Goal: Information Seeking & Learning: Learn about a topic

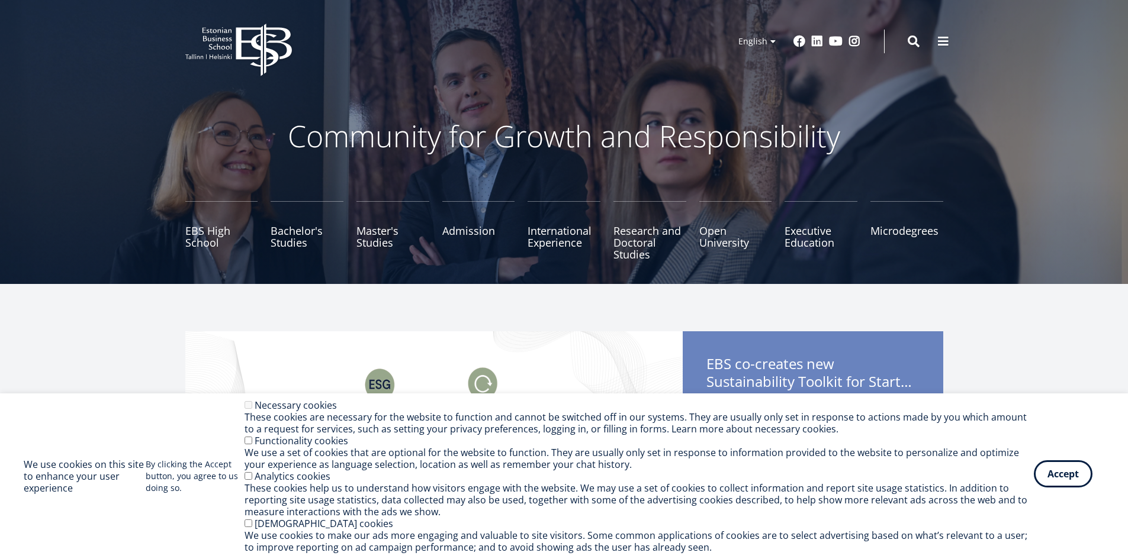
click at [1065, 487] on button "Accept" at bounding box center [1062, 474] width 59 height 27
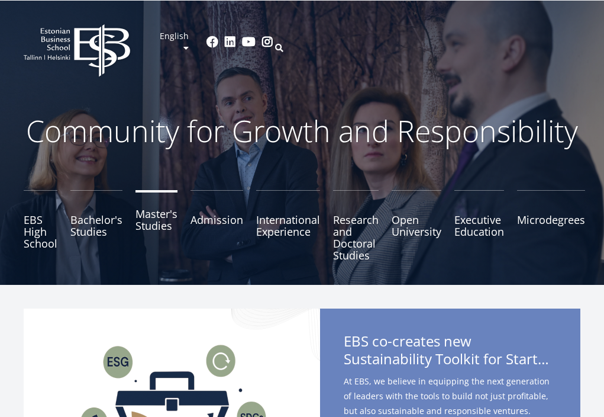
click at [153, 215] on link "Master's Studies" at bounding box center [157, 225] width 42 height 71
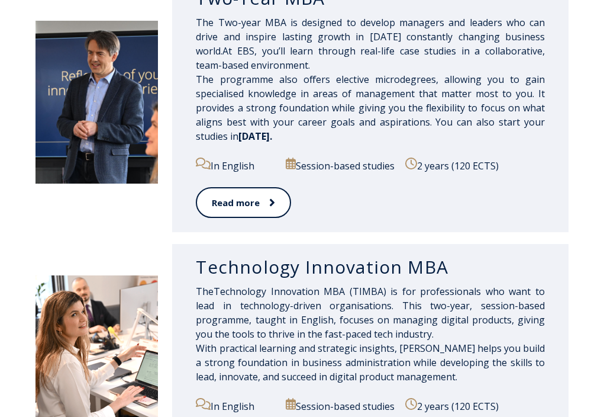
scroll to position [592, 0]
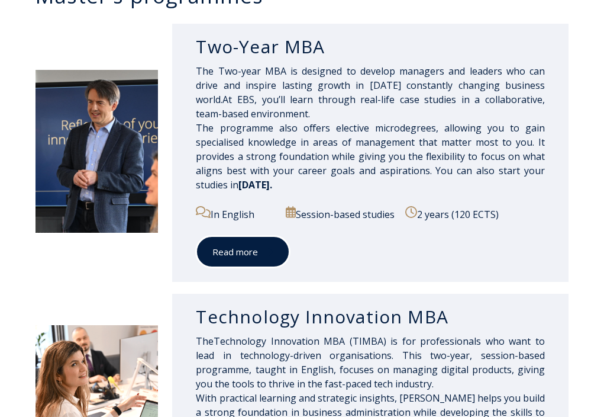
click at [268, 257] on icon at bounding box center [271, 252] width 6 height 12
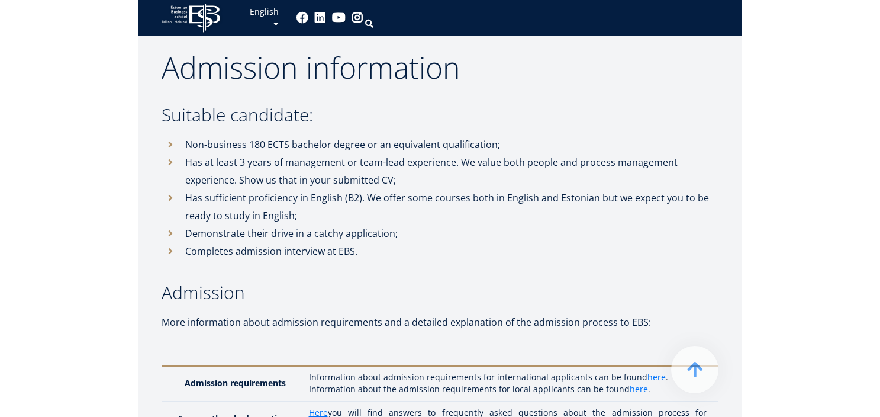
scroll to position [3749, 0]
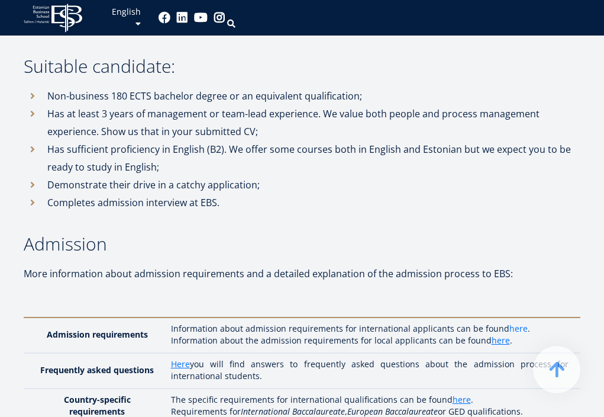
click at [510, 323] on link "here" at bounding box center [519, 329] width 18 height 12
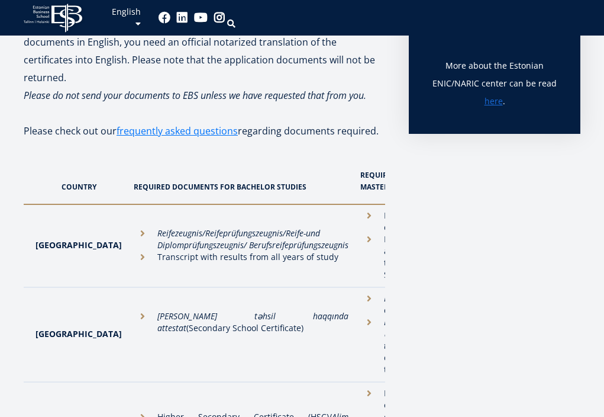
scroll to position [395, 0]
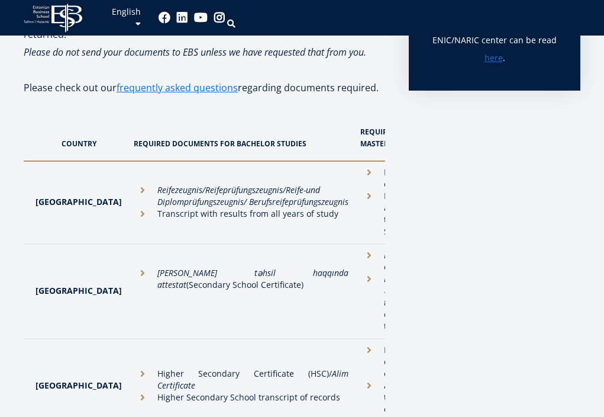
drag, startPoint x: 392, startPoint y: 179, endPoint x: 433, endPoint y: 190, distance: 42.2
click at [308, 208] on li "Transcript with results from all years of study" at bounding box center [241, 214] width 215 height 12
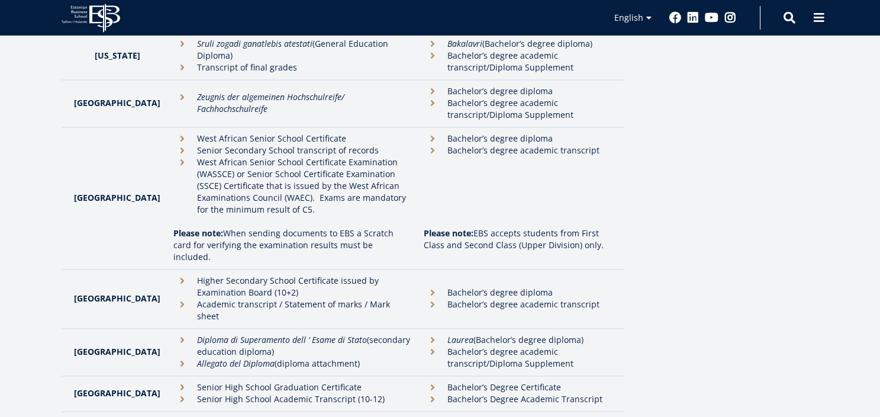
scroll to position [1543, 0]
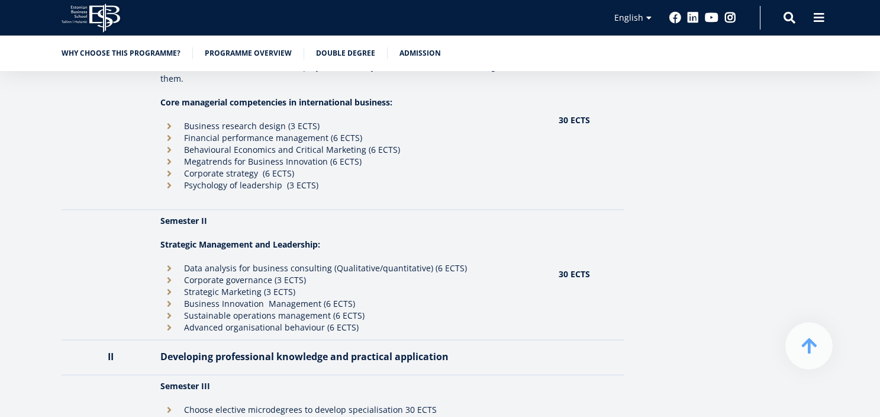
scroll to position [1085, 0]
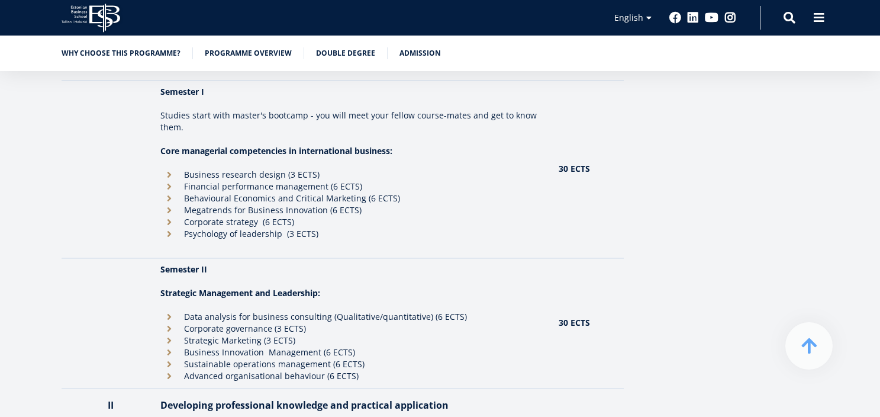
click at [423, 61] on ul "Why choose this programme? Programme overview Double Degree Admission" at bounding box center [434, 56] width 769 height 18
click at [417, 57] on link "Admission" at bounding box center [420, 52] width 41 height 12
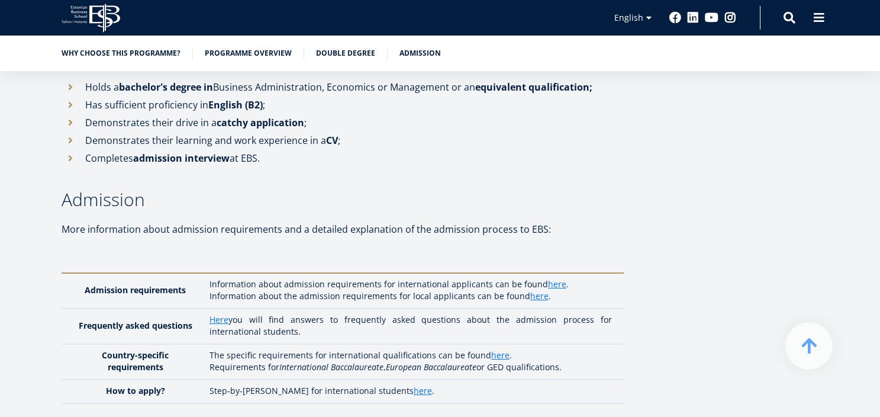
scroll to position [3543, 0]
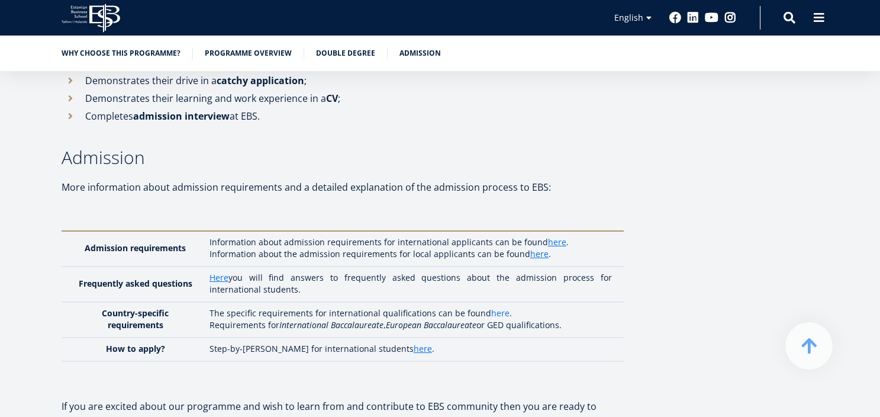
click at [495, 307] on link "here" at bounding box center [500, 313] width 18 height 12
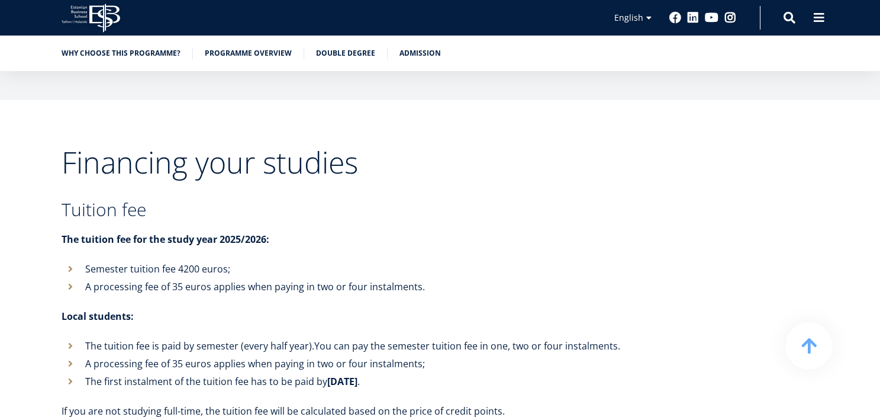
scroll to position [4332, 0]
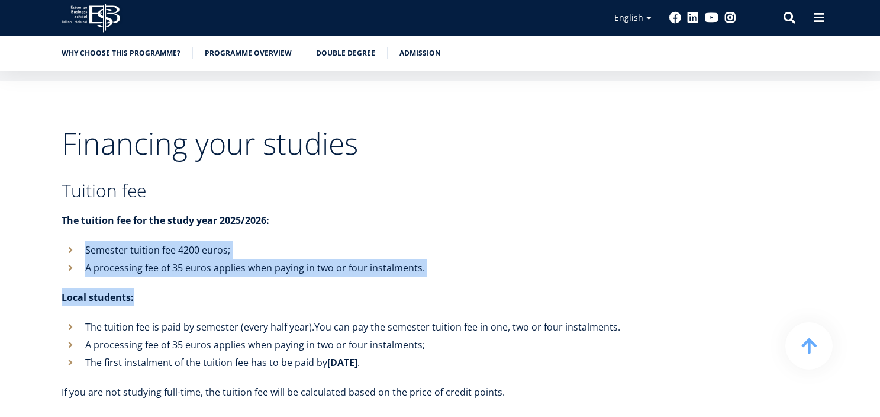
drag, startPoint x: 85, startPoint y: 207, endPoint x: 326, endPoint y: 231, distance: 242.1
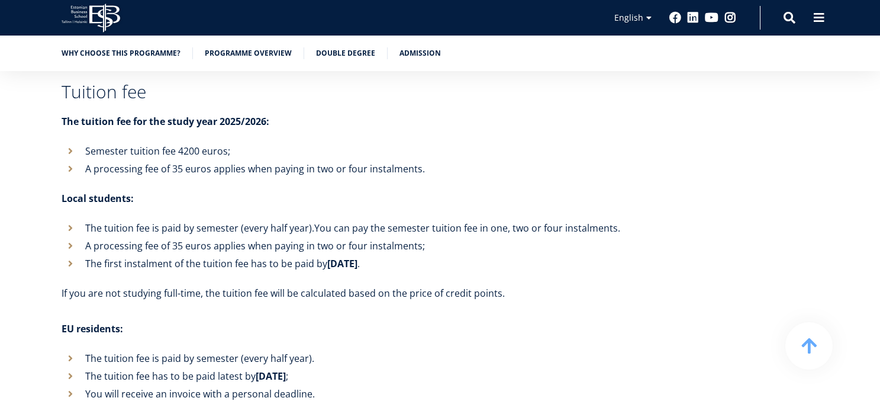
click at [291, 320] on p "EU residents:" at bounding box center [343, 329] width 562 height 18
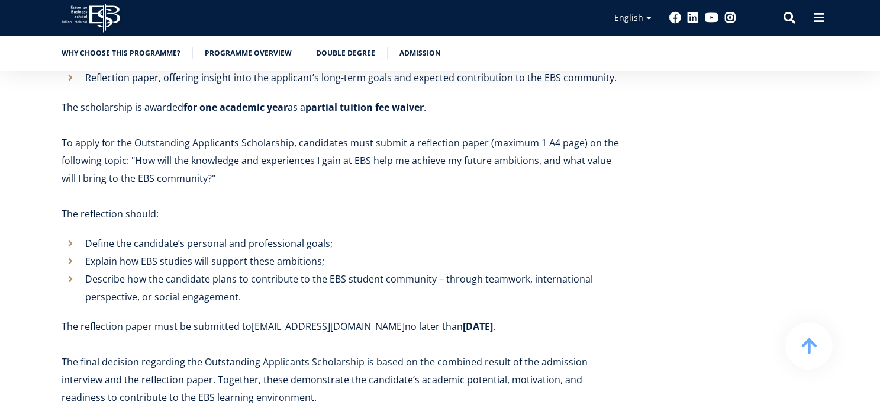
scroll to position [5319, 0]
